Goal: Task Accomplishment & Management: Manage account settings

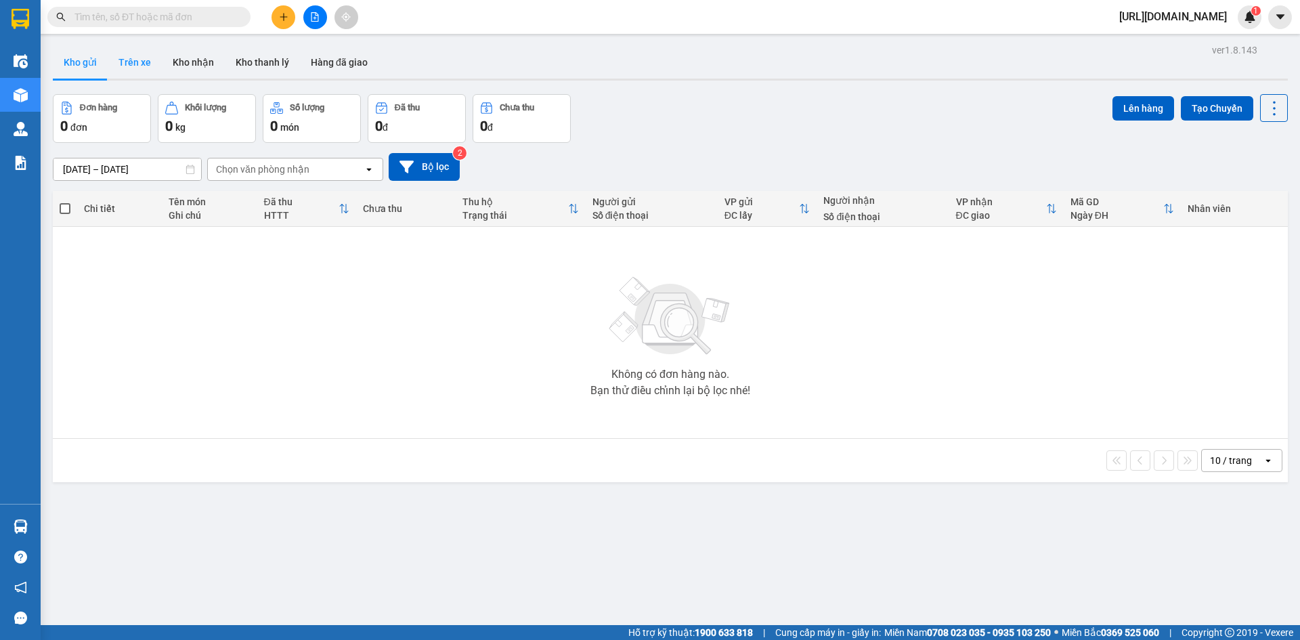
click at [133, 69] on button "Trên xe" at bounding box center [135, 62] width 54 height 33
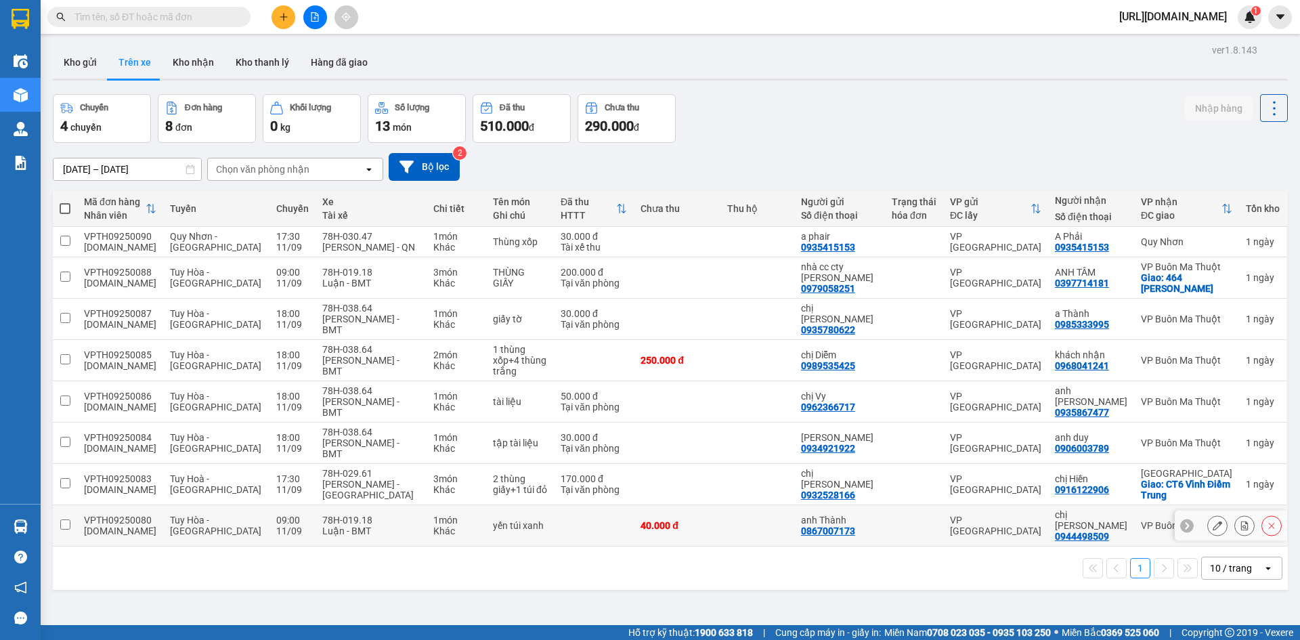
click at [1213, 521] on icon at bounding box center [1217, 525] width 9 height 9
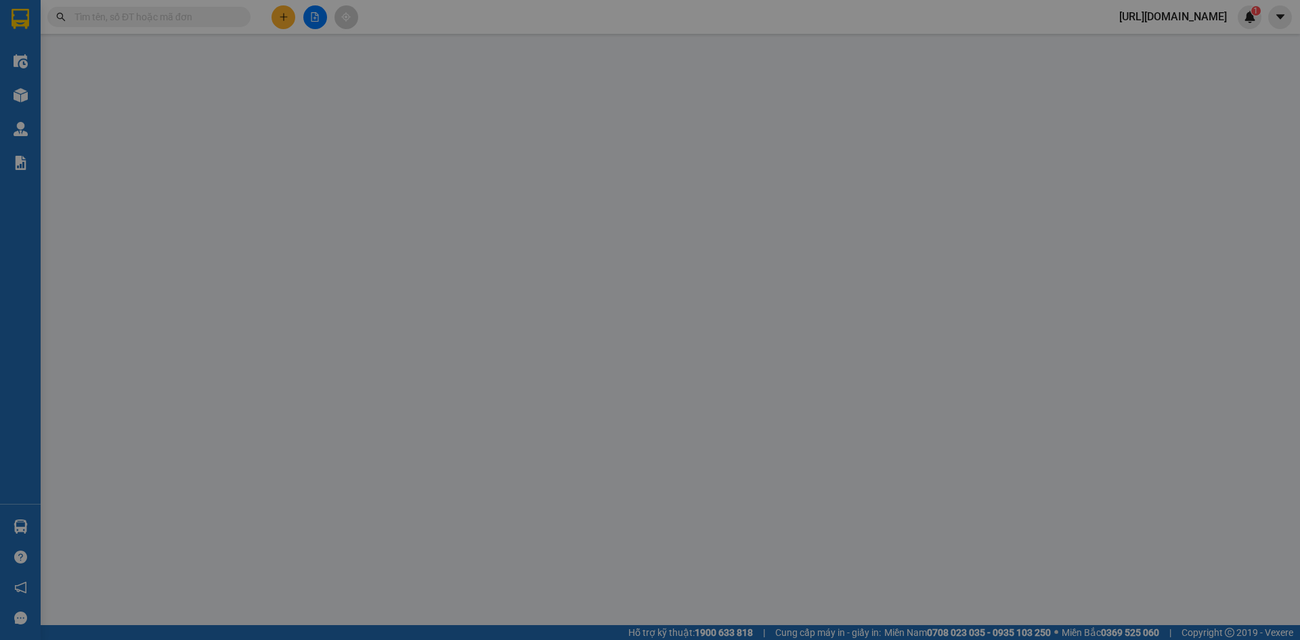
type input "0867007173"
type input "anh Thành"
type input "0944498509"
type input "chị Phượng"
type input "book ship cho khách"
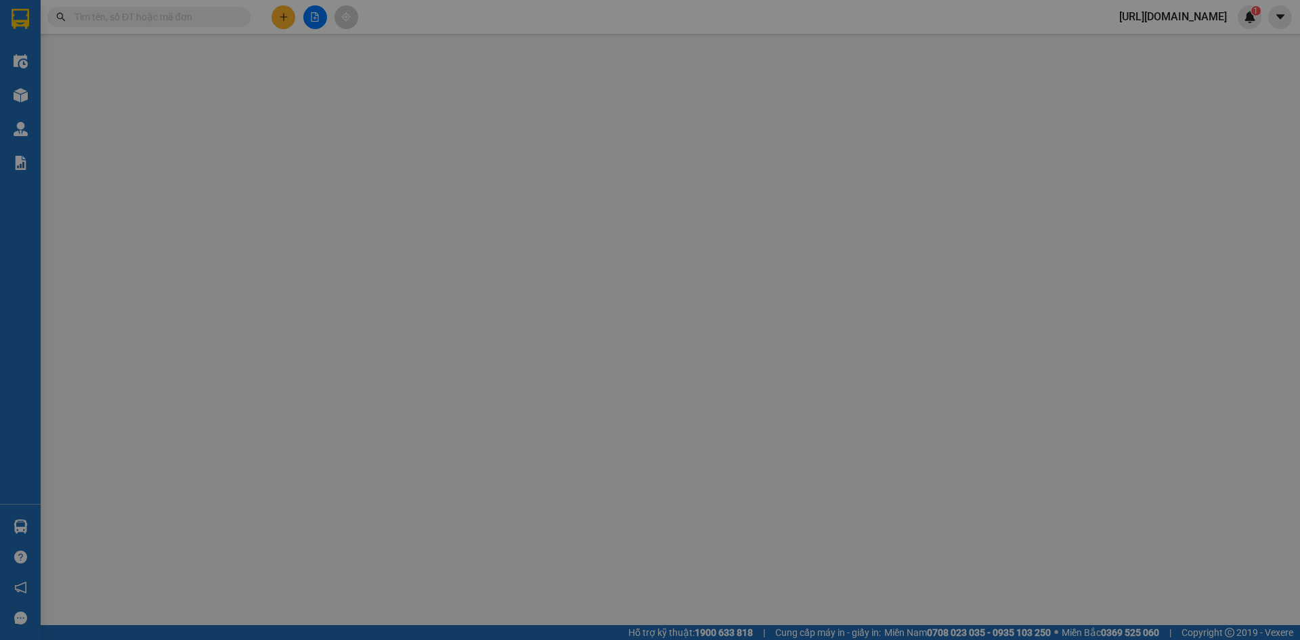
type input "40.000"
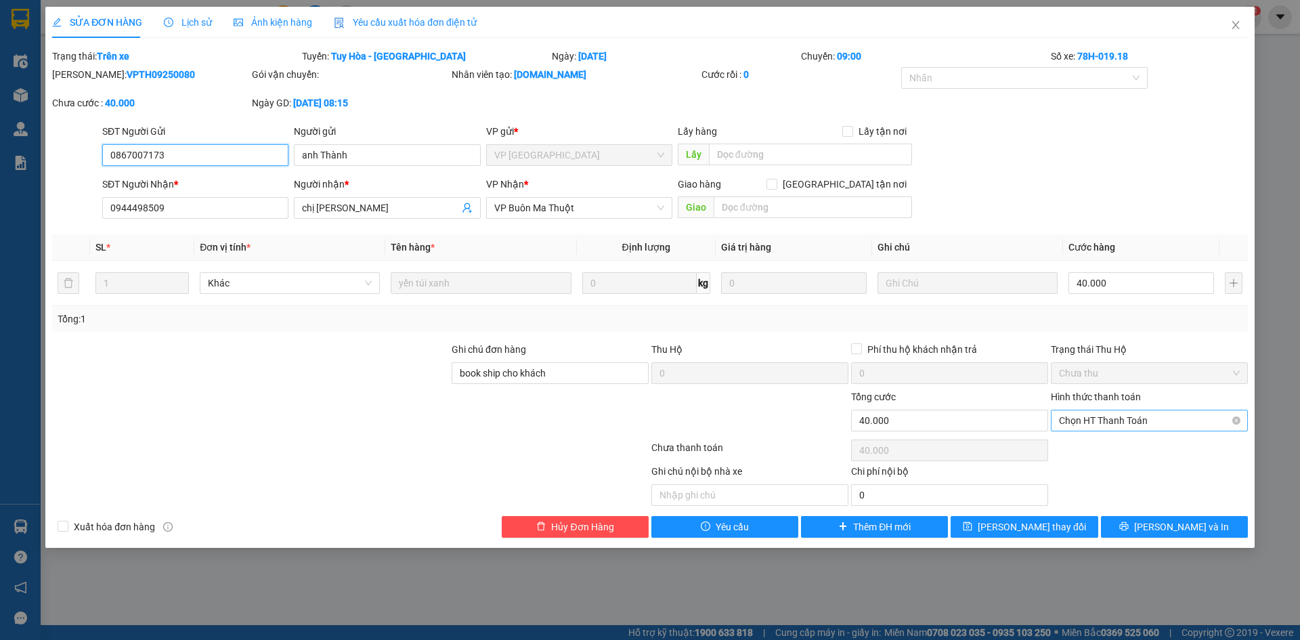
click at [1125, 427] on span "Chọn HT Thanh Toán" at bounding box center [1149, 420] width 181 height 20
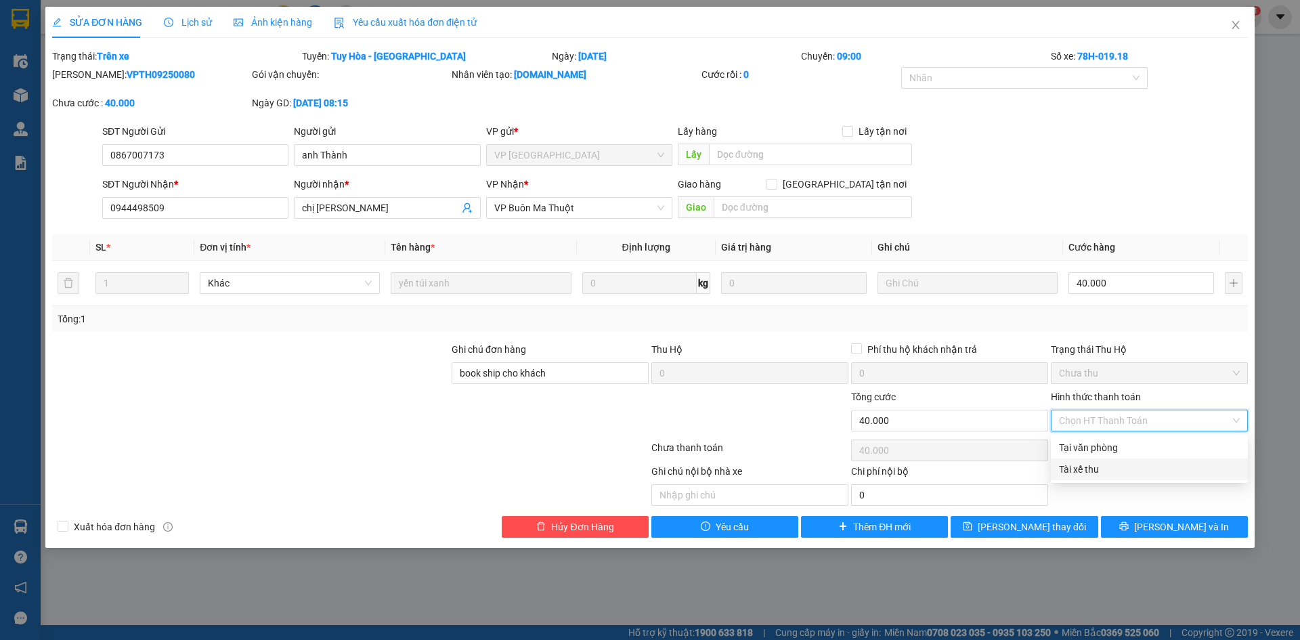
click at [1108, 470] on div "Tài xế thu" at bounding box center [1149, 469] width 181 height 15
type input "0"
click at [1065, 530] on button "Lưu thay đổi" at bounding box center [1024, 527] width 147 height 22
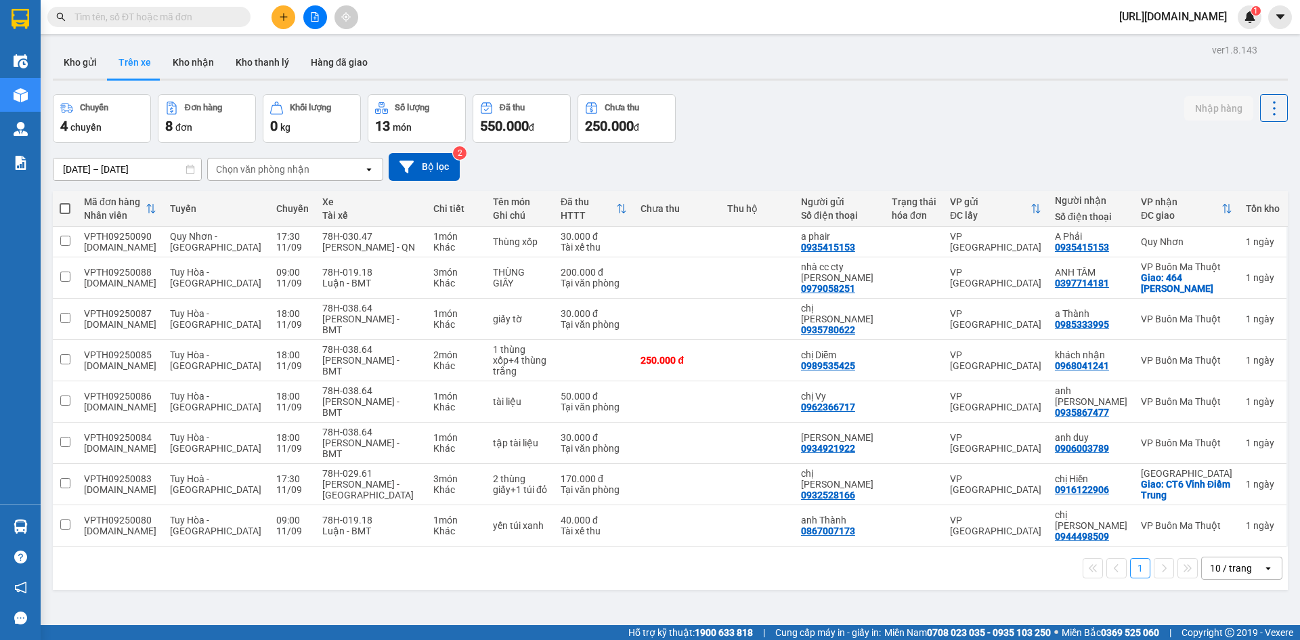
click at [692, 597] on div "ver 1.8.143 Kho gửi Trên xe Kho nhận Kho thanh lý Hàng đã giao Chuyến 4 chuyến …" at bounding box center [670, 361] width 1246 height 640
